Goal: Information Seeking & Learning: Learn about a topic

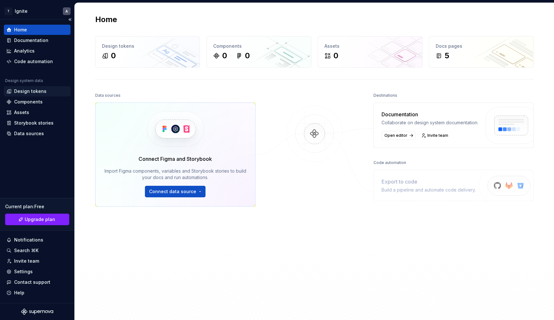
click at [38, 89] on div "Design tokens" at bounding box center [30, 91] width 32 height 6
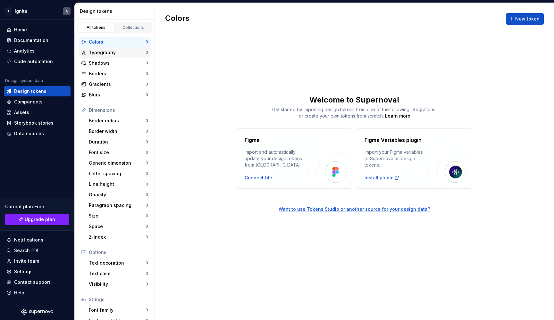
click at [106, 49] on div "Typography 0" at bounding box center [115, 52] width 72 height 10
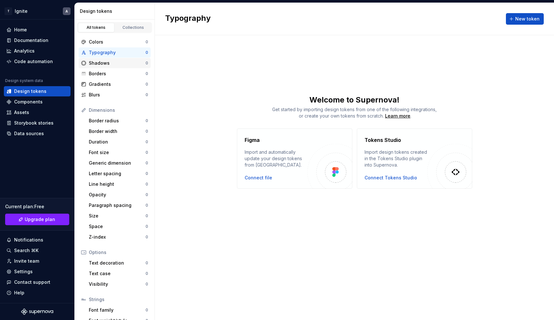
click at [101, 63] on div "Shadows" at bounding box center [117, 63] width 57 height 6
click at [101, 73] on div "Borders" at bounding box center [117, 74] width 57 height 6
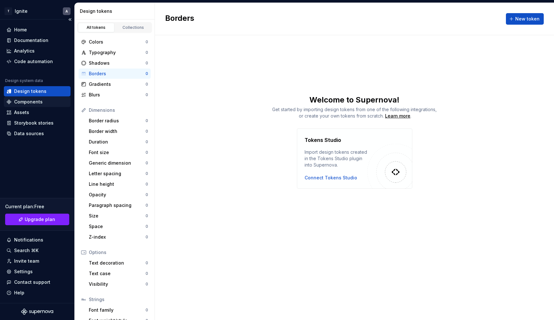
click at [29, 103] on div "Components" at bounding box center [28, 102] width 29 height 6
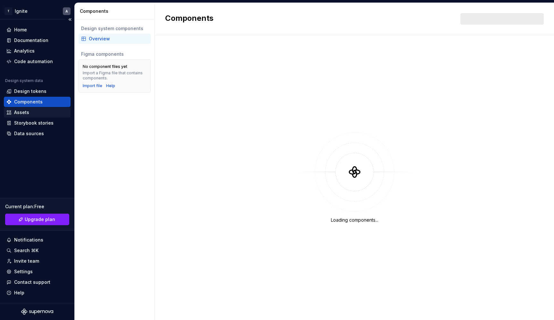
click at [27, 111] on div "Assets" at bounding box center [21, 112] width 15 height 6
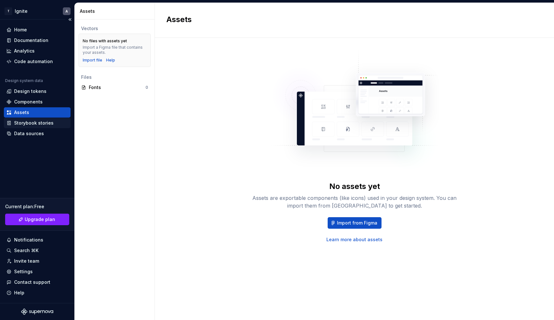
click at [29, 123] on div "Storybook stories" at bounding box center [33, 123] width 39 height 6
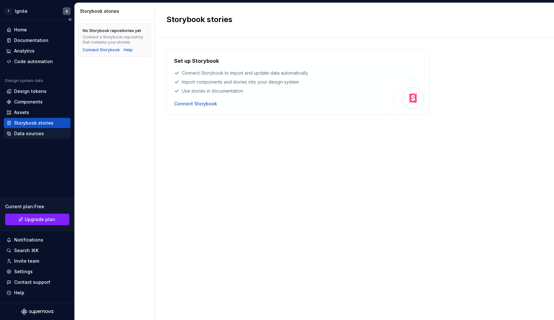
click at [32, 134] on div "Data sources" at bounding box center [29, 134] width 30 height 6
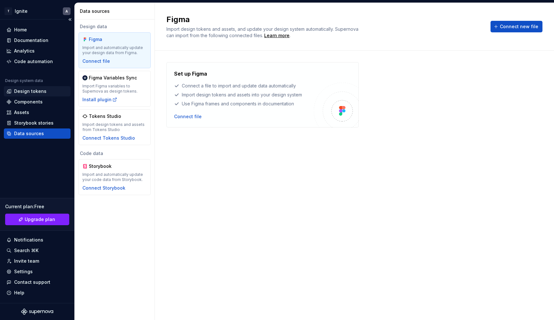
click at [40, 90] on div "Design tokens" at bounding box center [30, 91] width 32 height 6
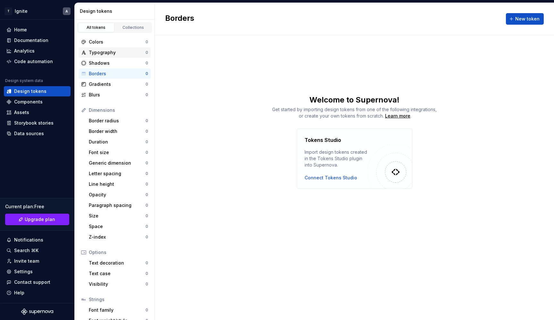
click at [117, 56] on div "Typography 0" at bounding box center [115, 52] width 72 height 10
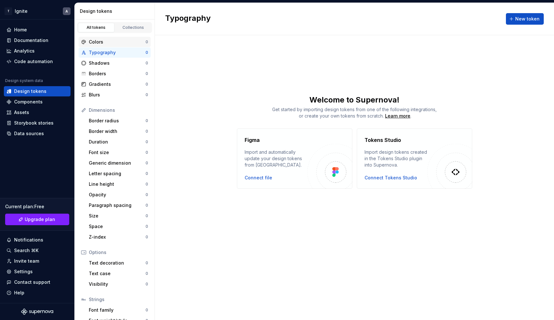
click at [117, 42] on div "Colors" at bounding box center [117, 42] width 57 height 6
